Goal: Task Accomplishment & Management: Manage account settings

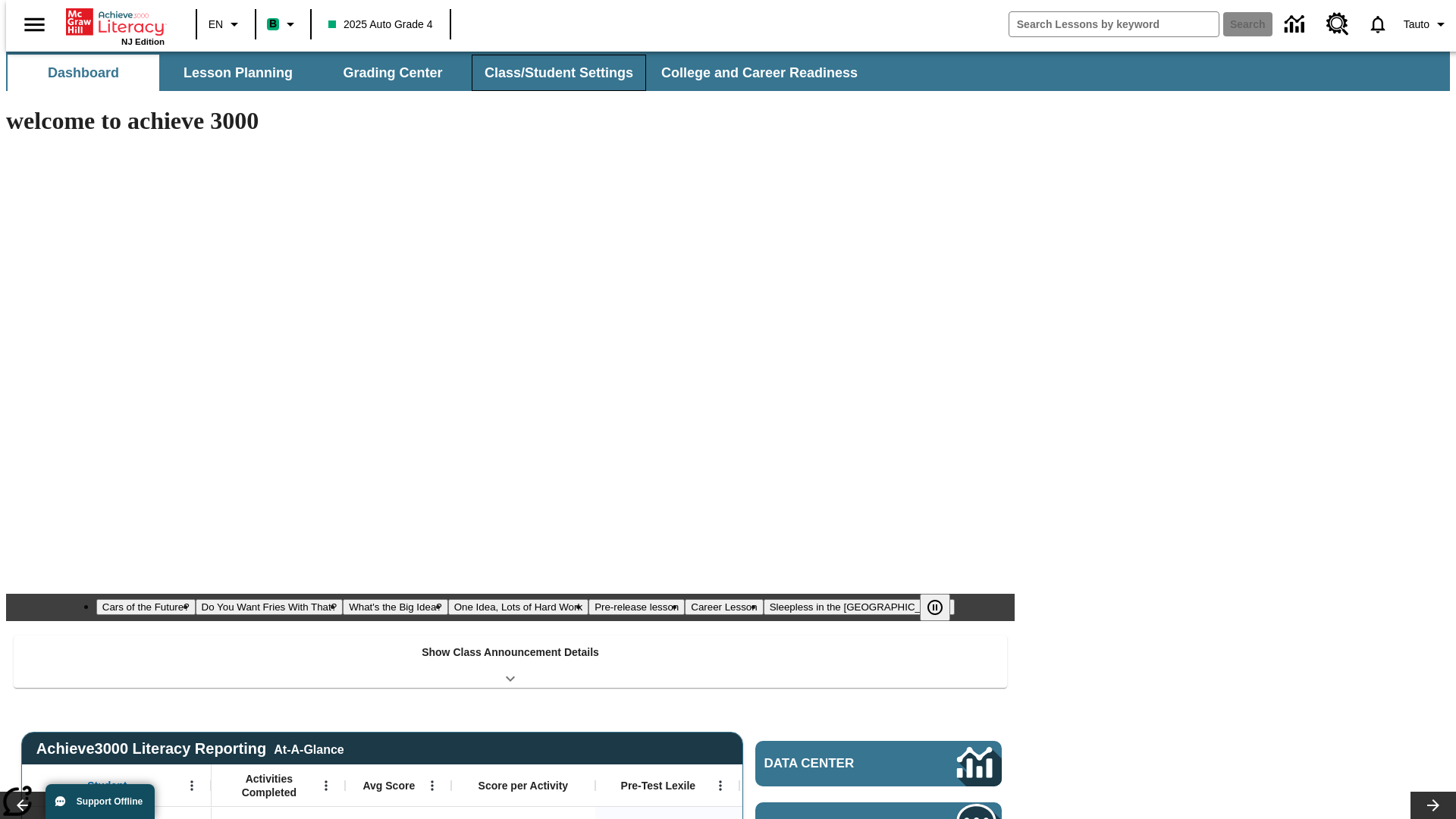
click at [550, 73] on button "Class/Student Settings" at bounding box center [559, 73] width 174 height 36
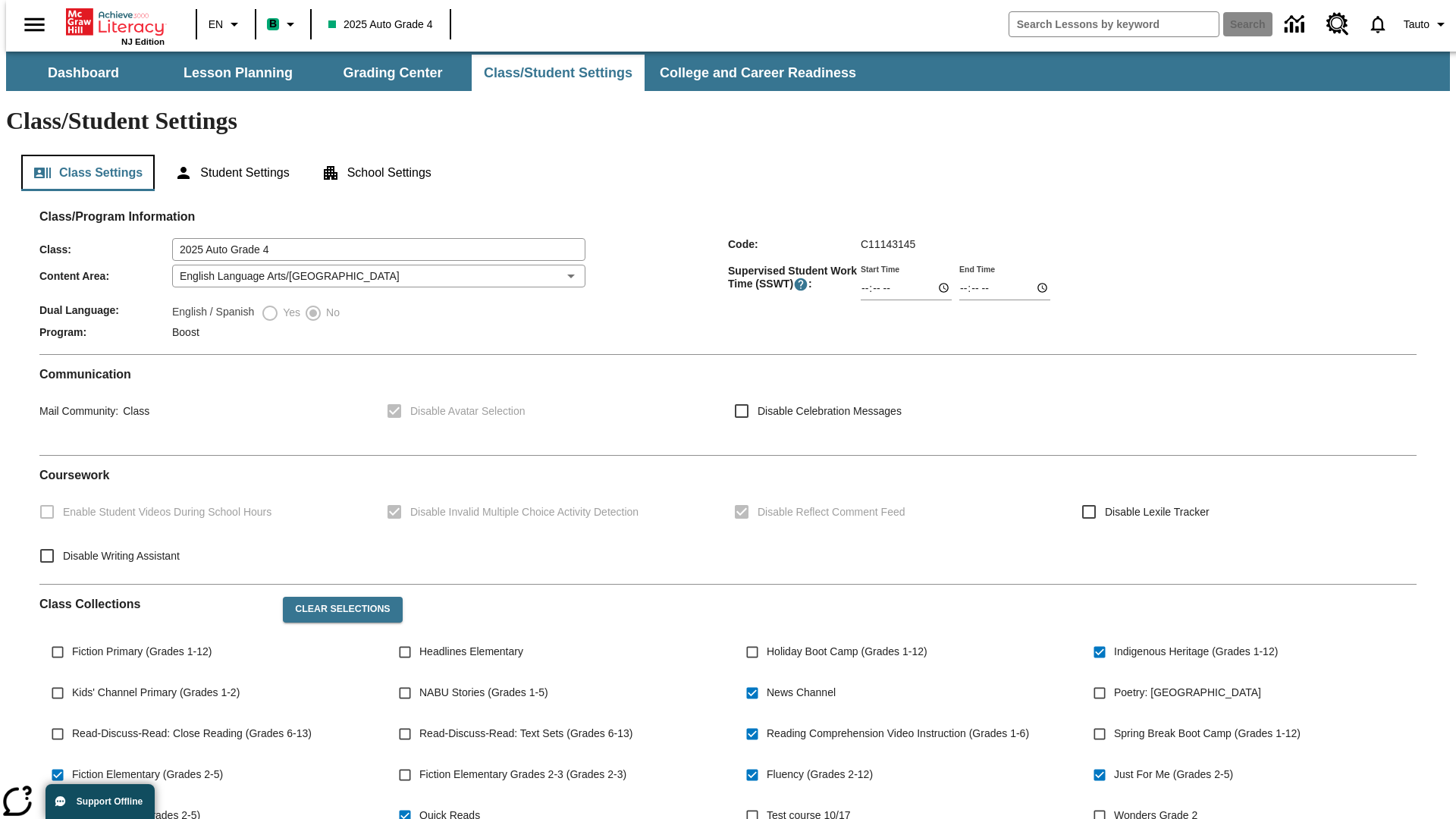
click at [82, 155] on button "Class Settings" at bounding box center [88, 173] width 133 height 36
type input "02:42"
type input "03:42"
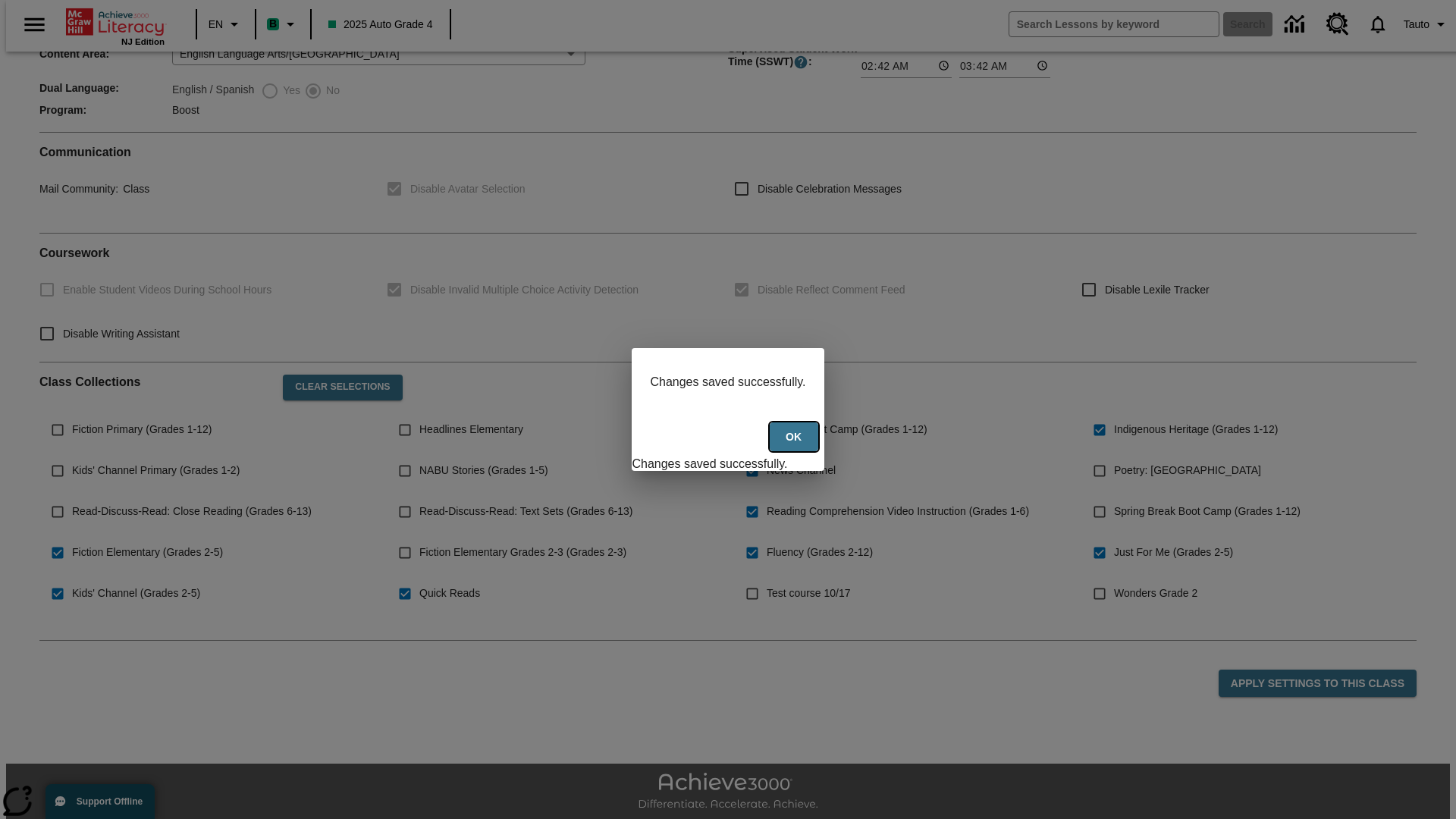
click at [796, 445] on button "Ok" at bounding box center [794, 437] width 49 height 30
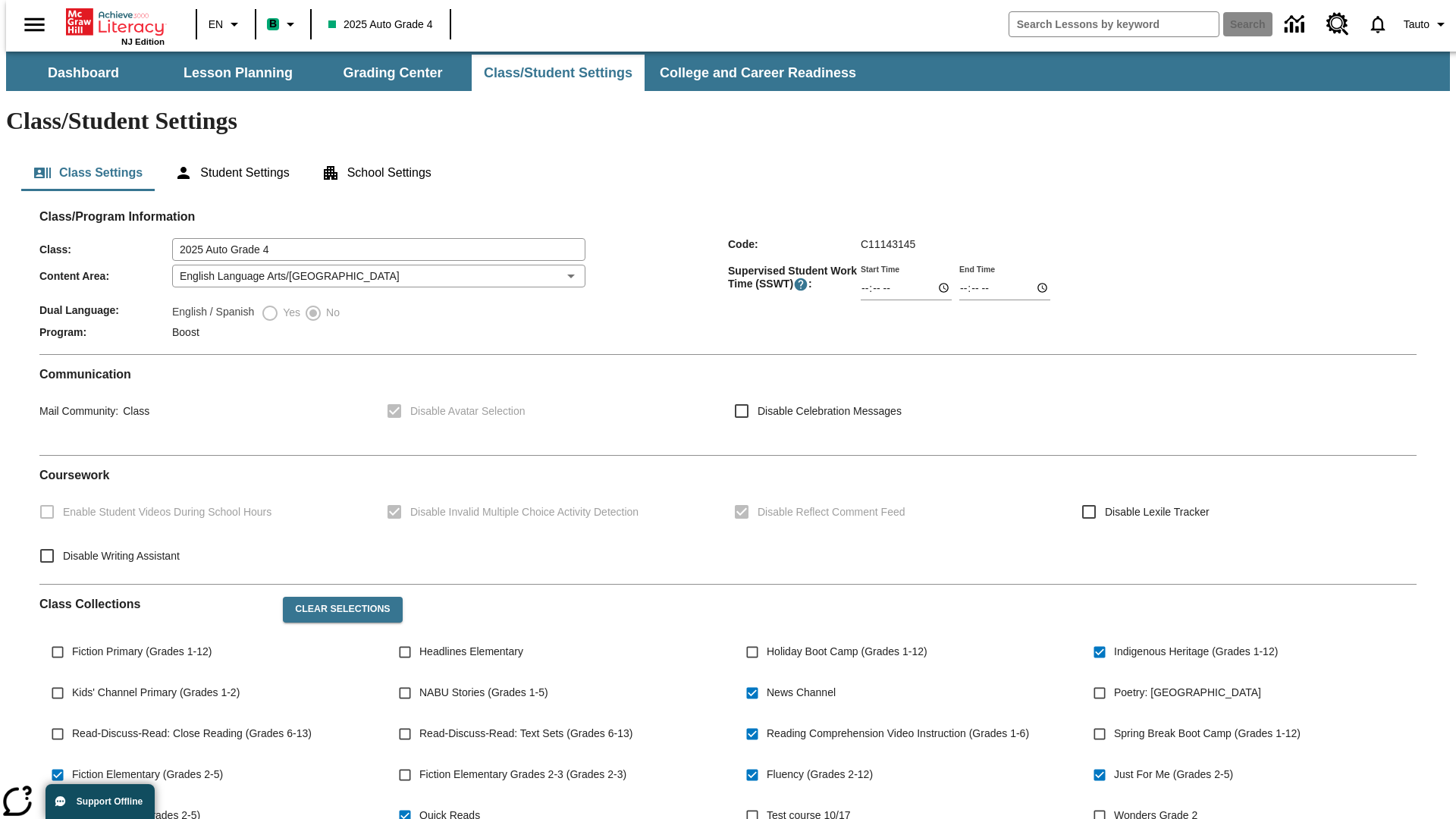
scroll to position [222, 0]
